Goal: Find specific page/section: Find specific page/section

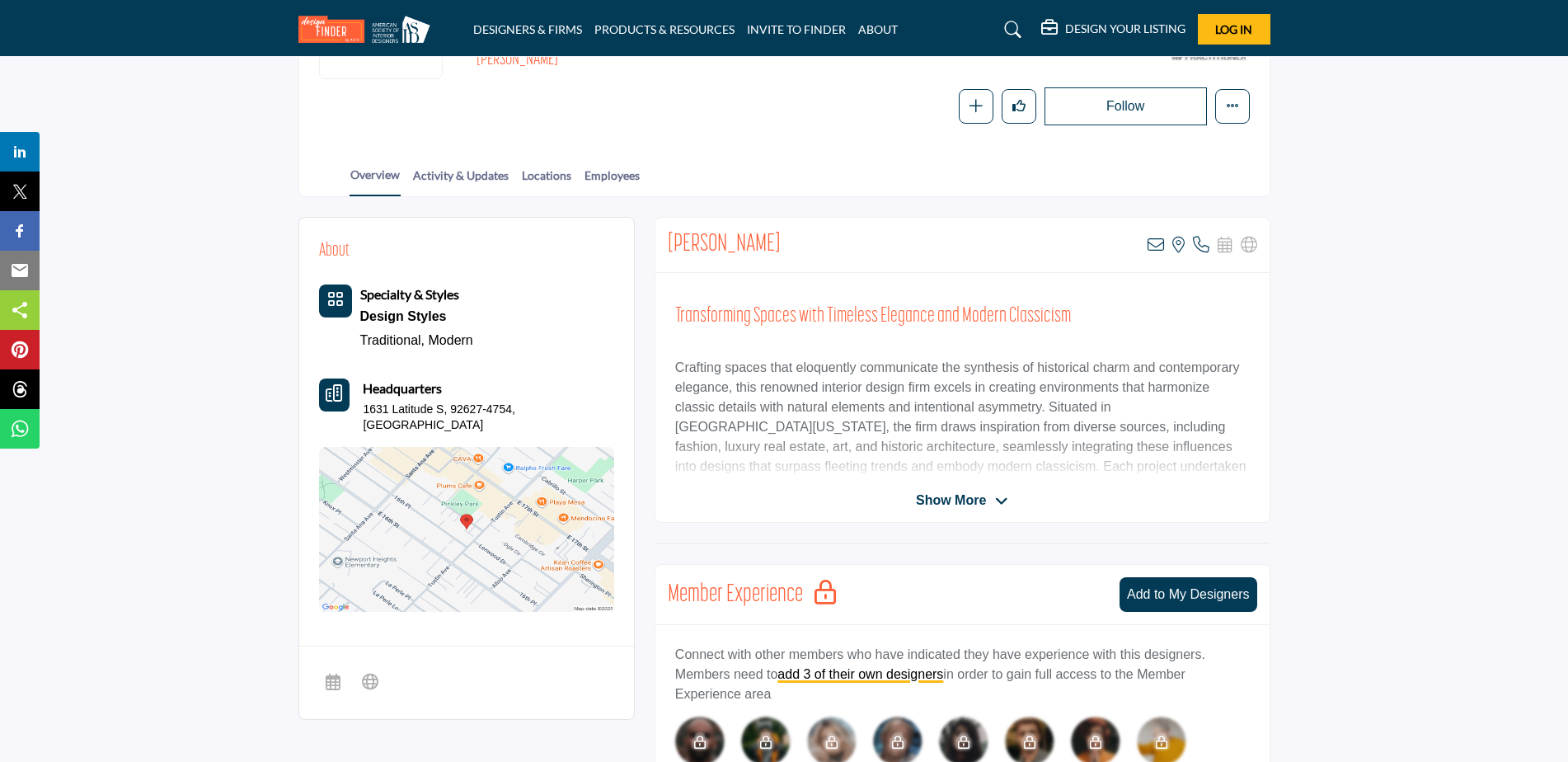
scroll to position [330, 0]
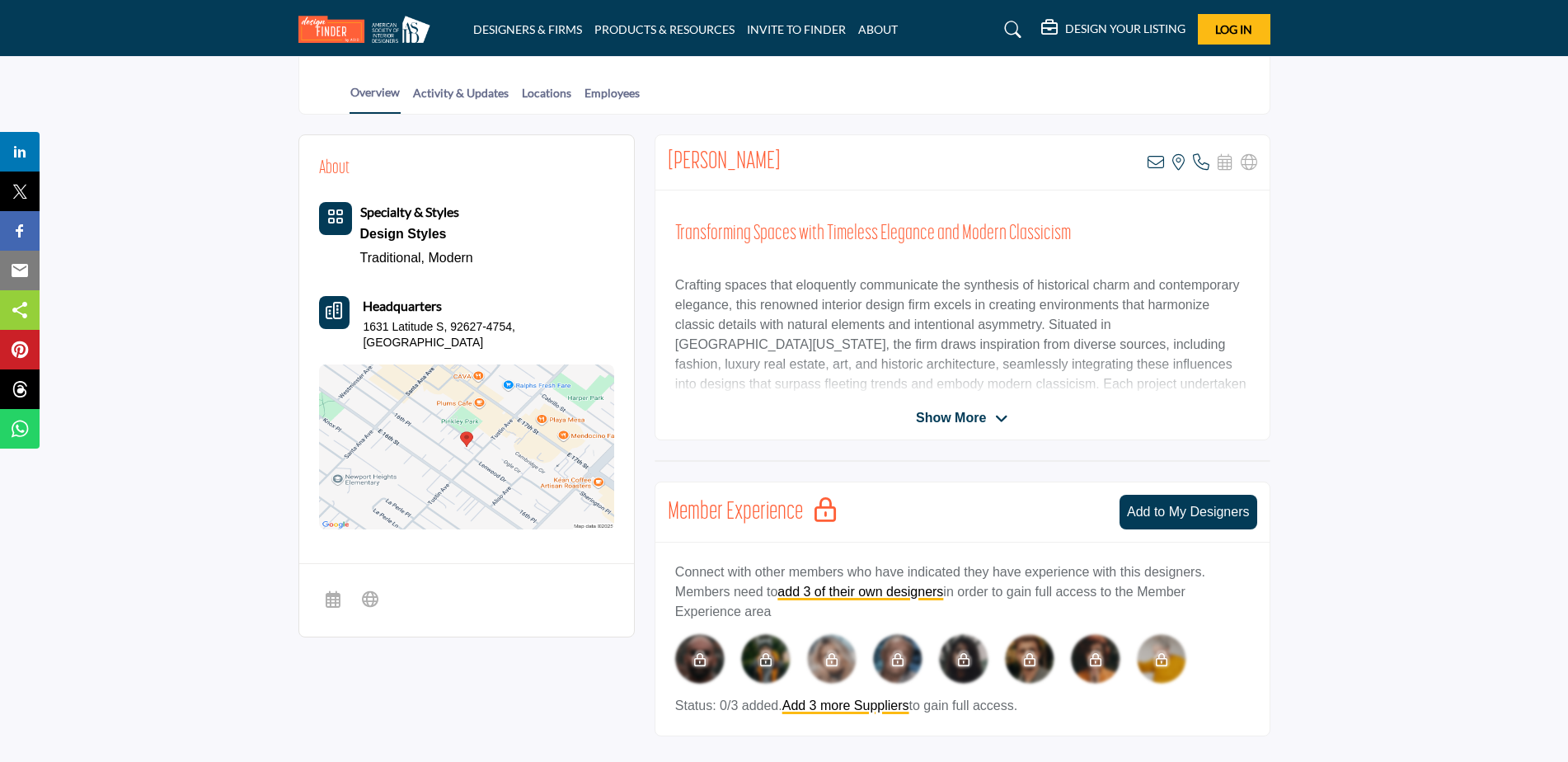
click at [395, 443] on img at bounding box center [466, 447] width 295 height 165
click at [997, 421] on icon at bounding box center [1001, 418] width 13 height 15
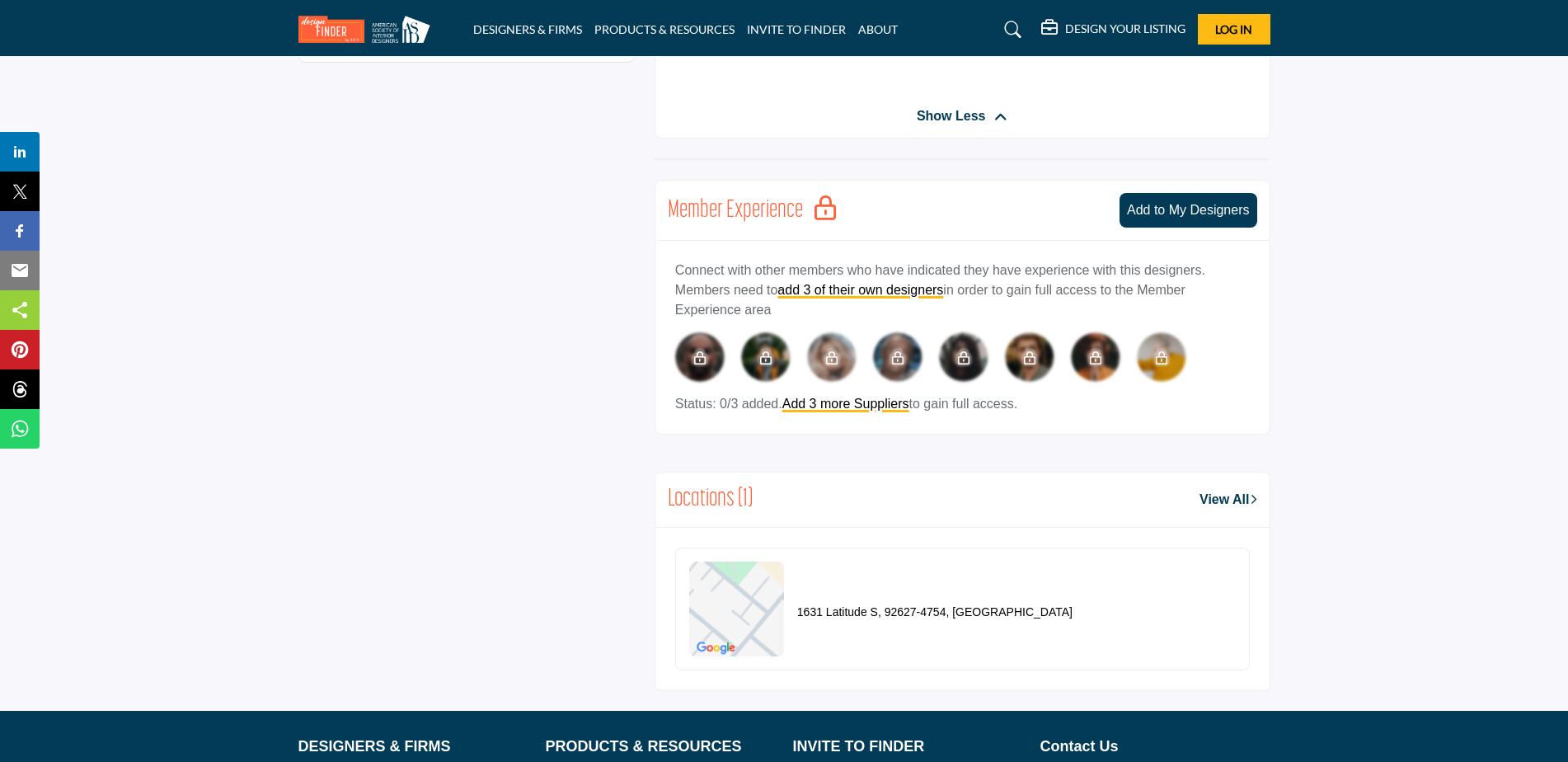
scroll to position [908, 0]
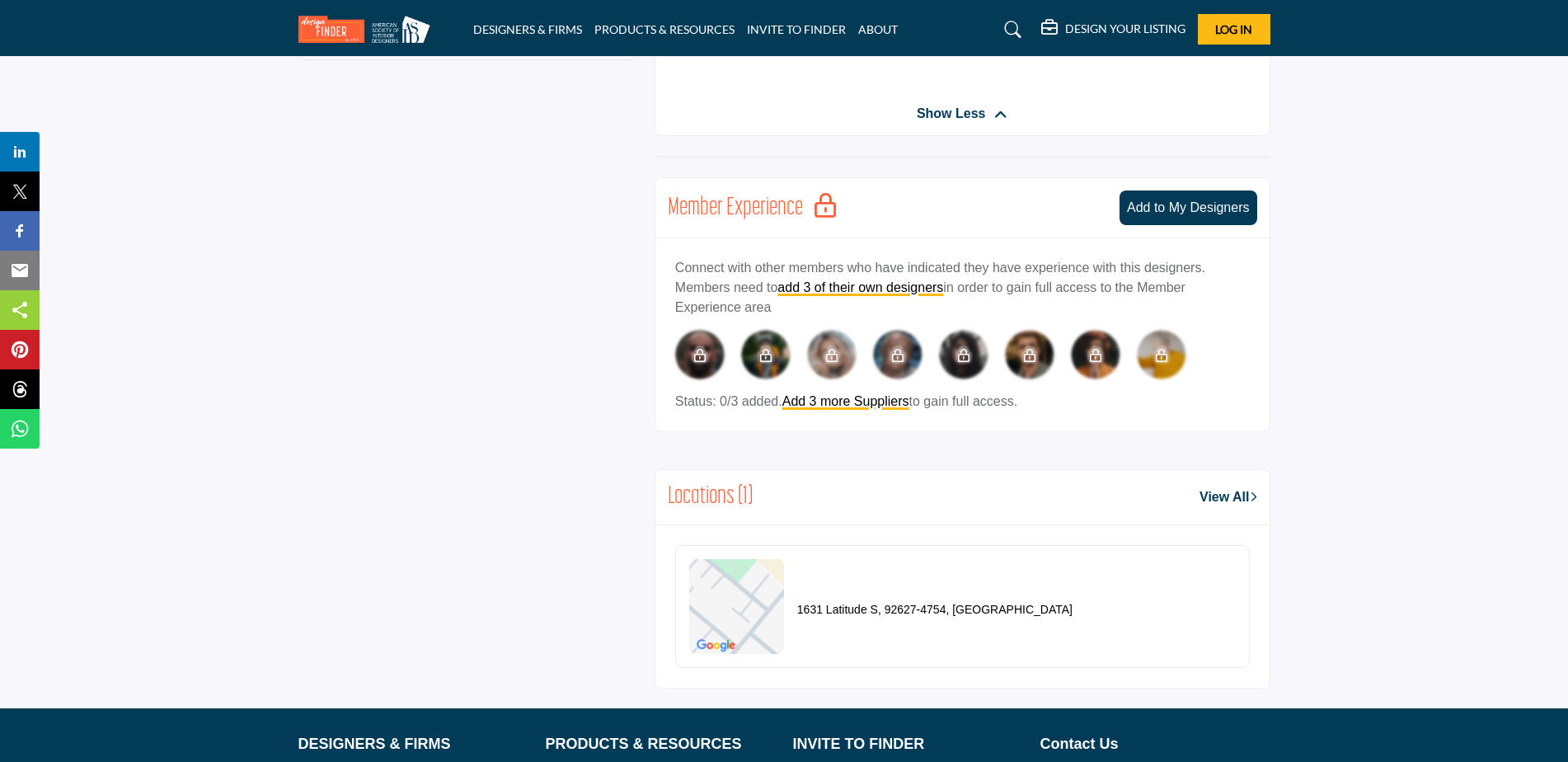
click at [1231, 487] on link "View All" at bounding box center [1228, 497] width 57 height 20
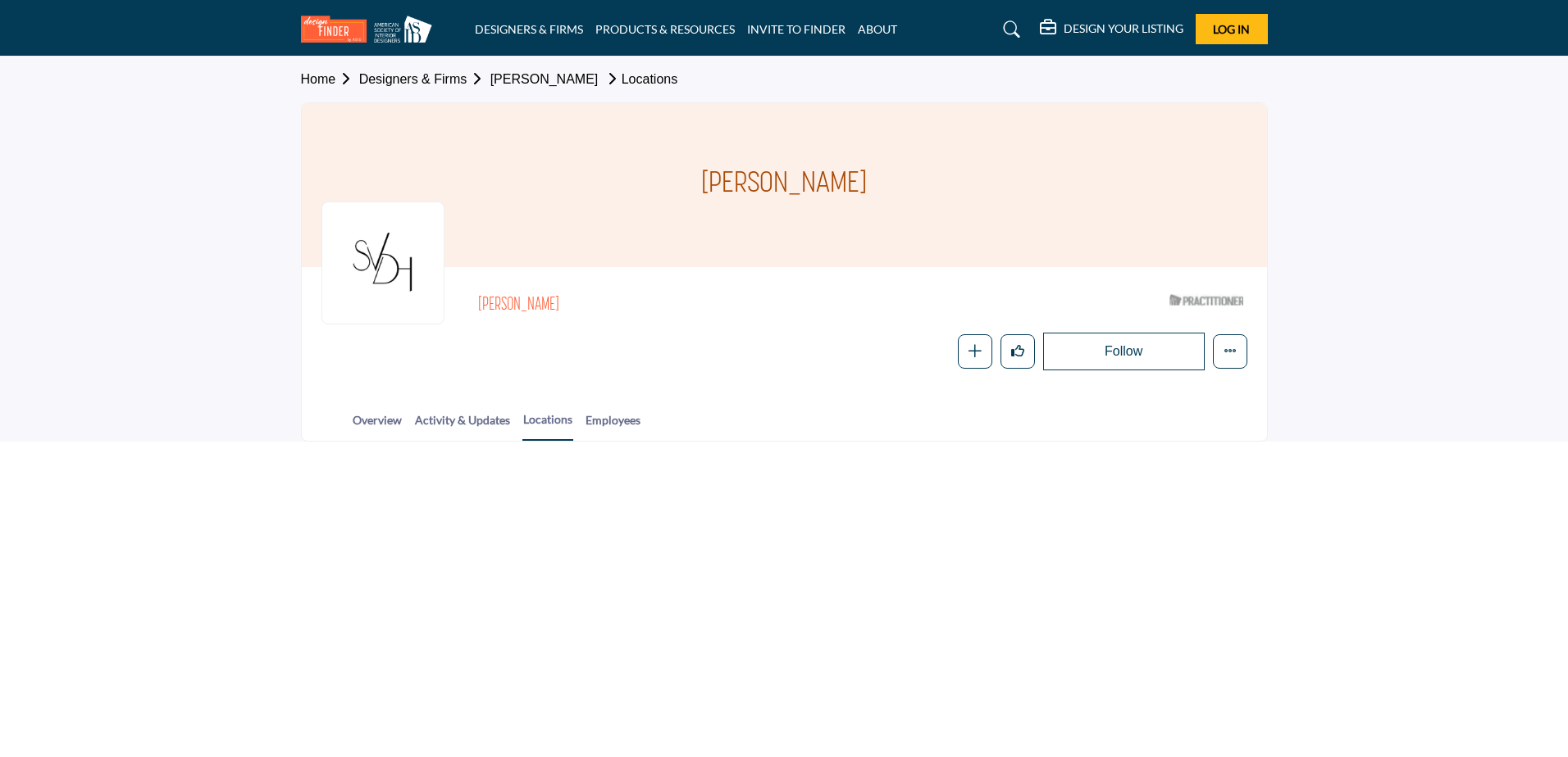
click at [1224, 472] on html "DESIGNERS & FIRMS PRODUCTS & RESOURCES INVITE TO FINDER ABOUT" at bounding box center [784, 378] width 1568 height 757
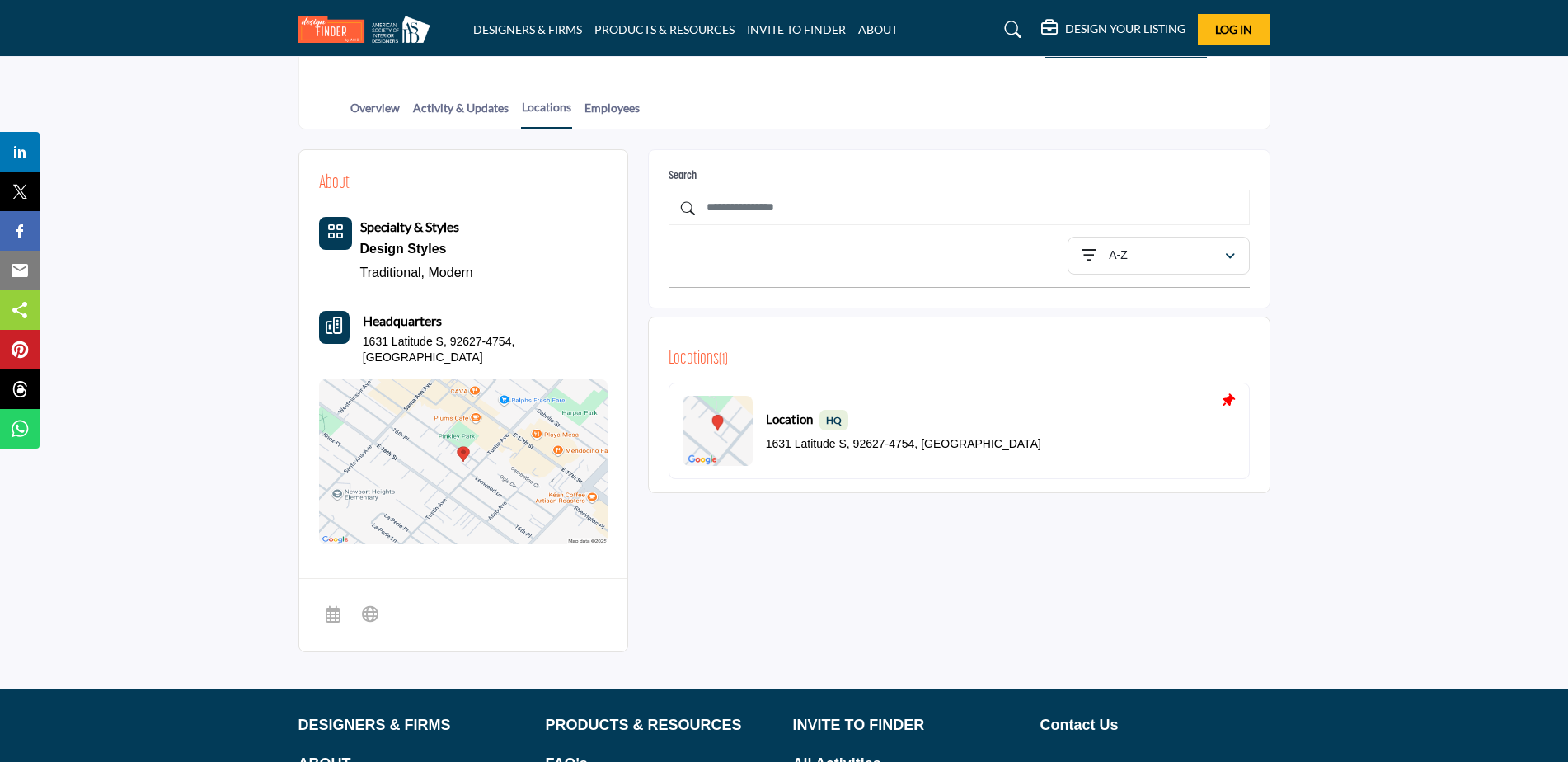
scroll to position [330, 0]
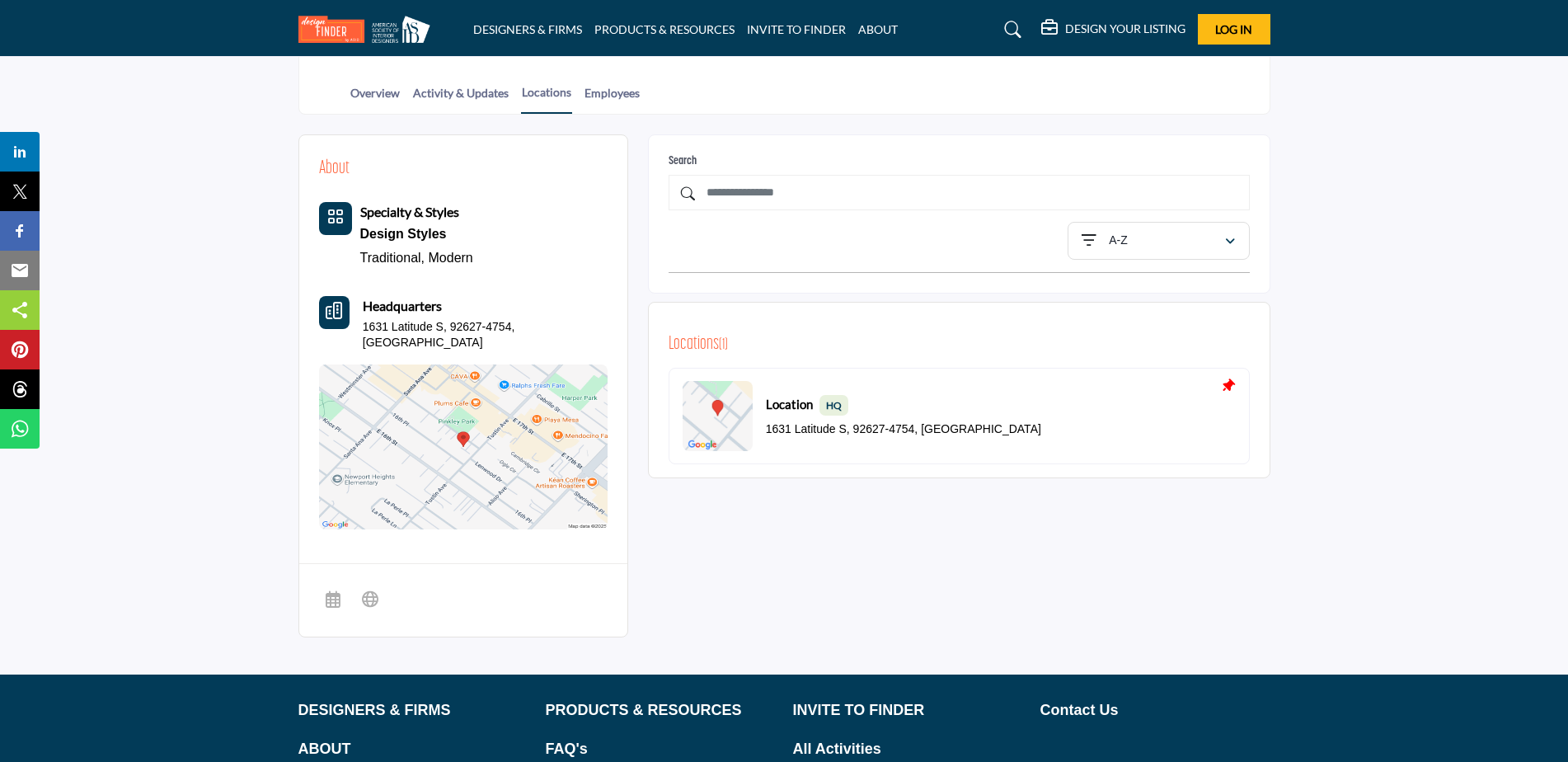
click at [723, 417] on img at bounding box center [717, 416] width 70 height 70
click at [497, 461] on img at bounding box center [463, 447] width 288 height 165
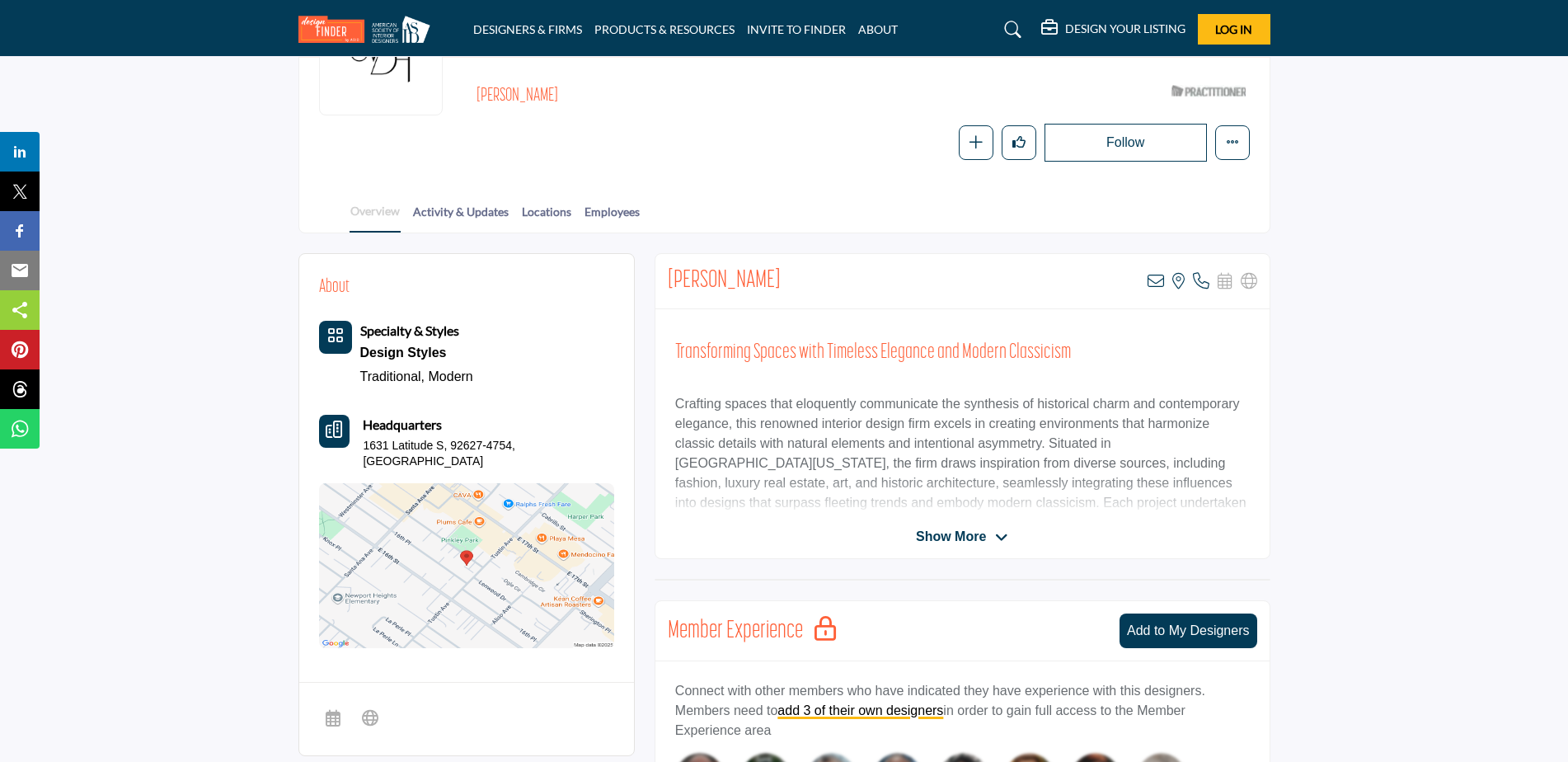
scroll to position [330, 0]
